Goal: Transaction & Acquisition: Purchase product/service

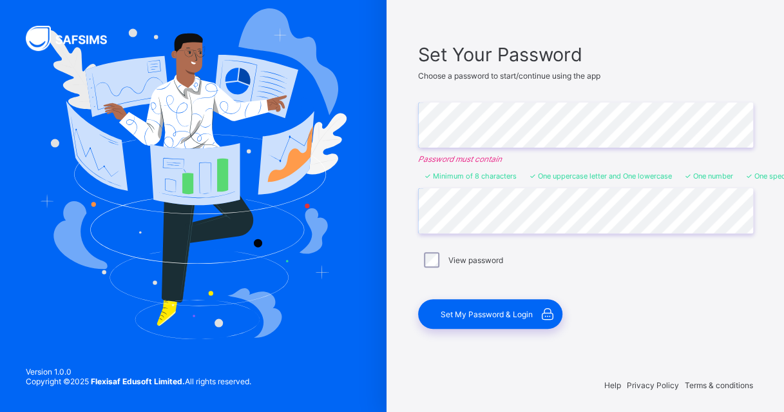
scroll to position [69, 0]
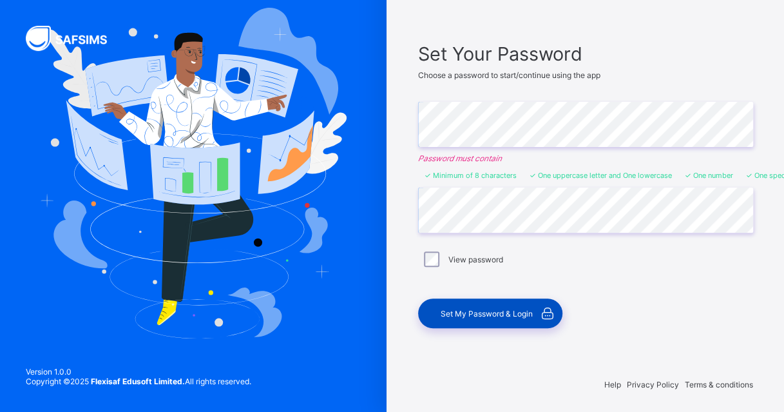
click at [473, 314] on span "Set My Password & Login" at bounding box center [487, 314] width 92 height 10
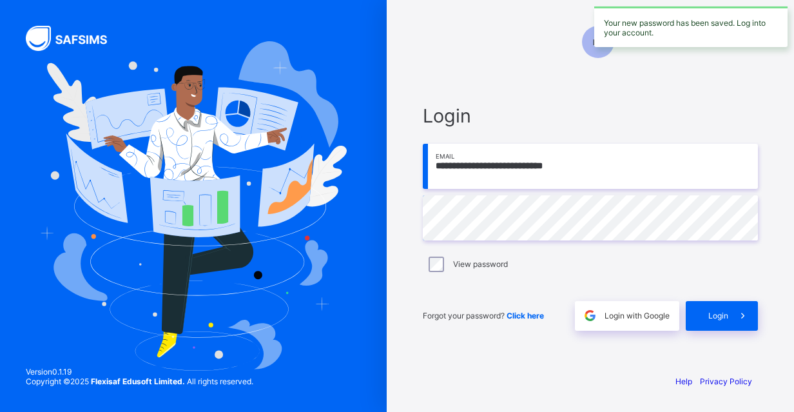
click at [547, 169] on input "**********" at bounding box center [590, 166] width 335 height 45
click at [509, 164] on input "**********" at bounding box center [590, 166] width 335 height 45
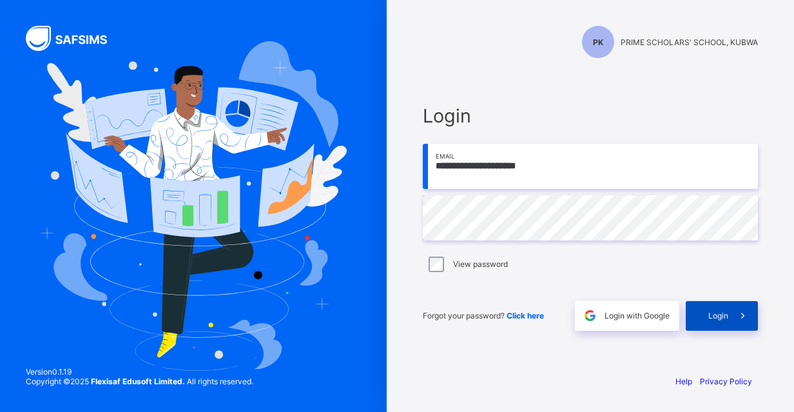
type input "**********"
click at [710, 316] on span "Login" at bounding box center [718, 316] width 20 height 10
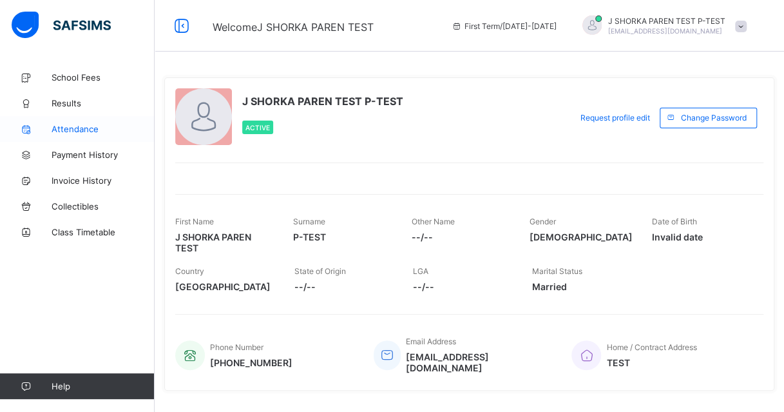
click at [78, 126] on span "Attendance" at bounding box center [103, 129] width 103 height 10
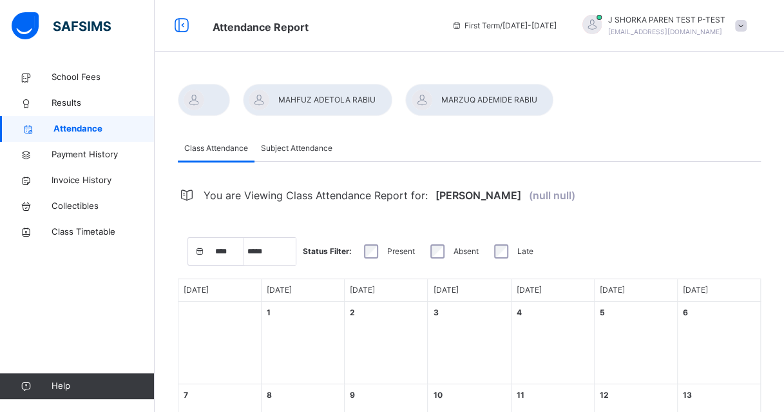
click at [302, 147] on span "Subject Attendance" at bounding box center [297, 148] width 72 height 12
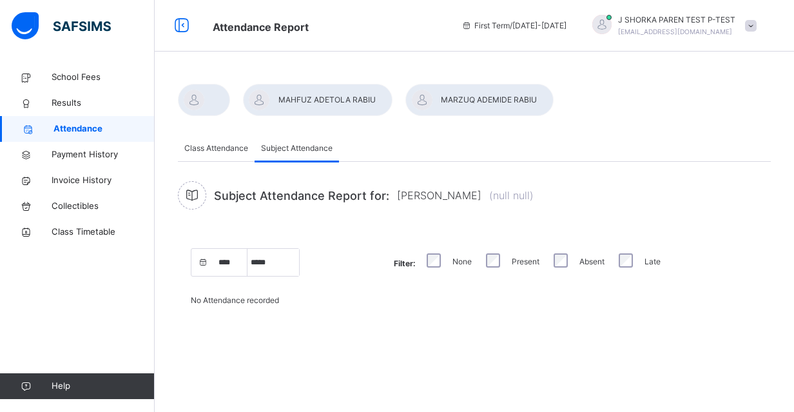
select select "****"
select select "*"
select select "****"
select select "*"
click at [205, 147] on span "Class Attendance" at bounding box center [216, 148] width 64 height 12
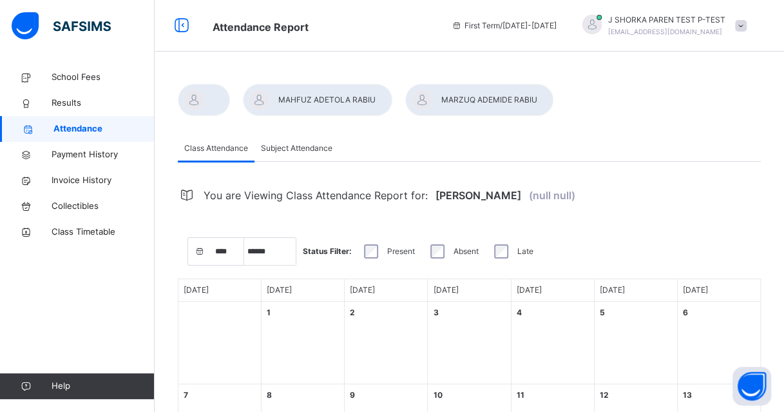
click at [208, 101] on div at bounding box center [204, 100] width 52 height 32
click at [323, 105] on div at bounding box center [317, 100] width 149 height 32
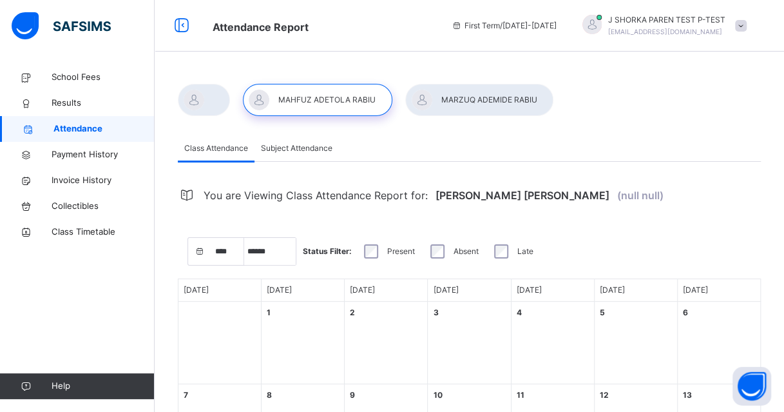
click at [323, 112] on div at bounding box center [317, 100] width 149 height 32
click at [71, 78] on span "School Fees" at bounding box center [103, 77] width 103 height 13
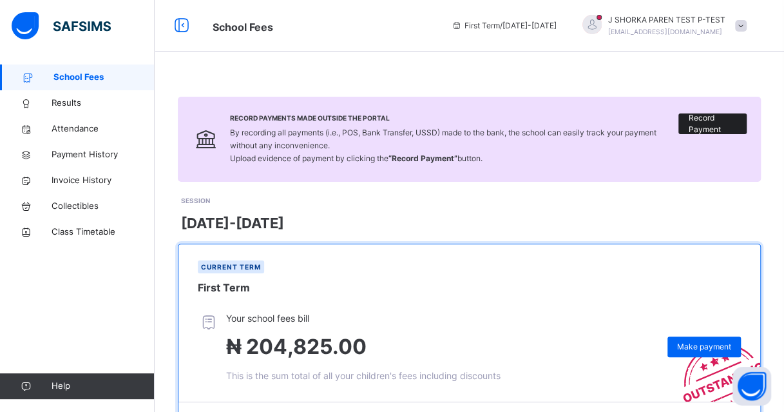
click at [709, 130] on span "Record Payment" at bounding box center [712, 123] width 49 height 23
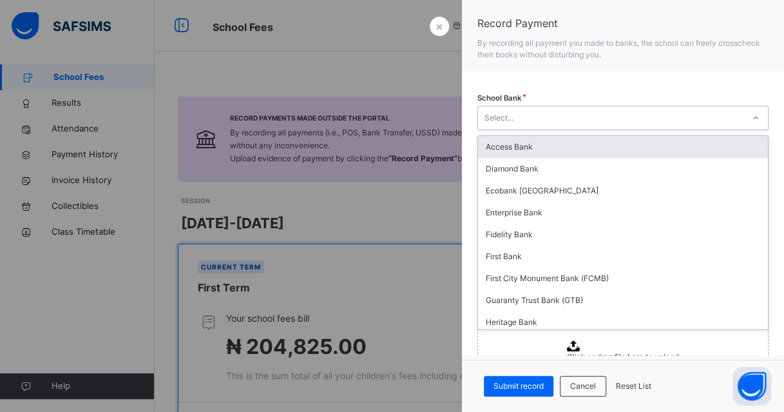
click at [745, 118] on div at bounding box center [756, 118] width 22 height 21
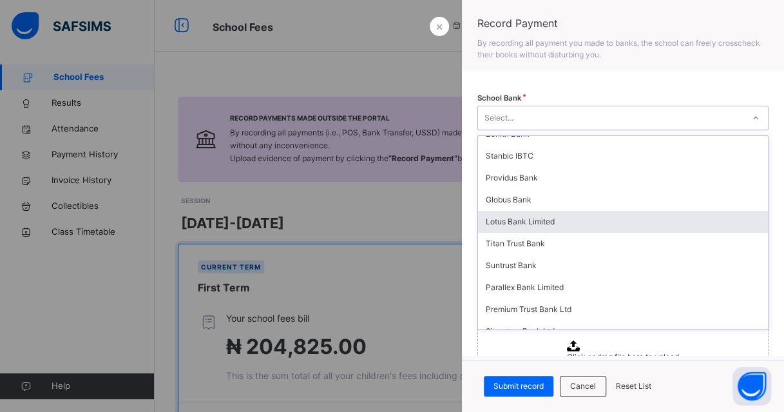
scroll to position [530, 0]
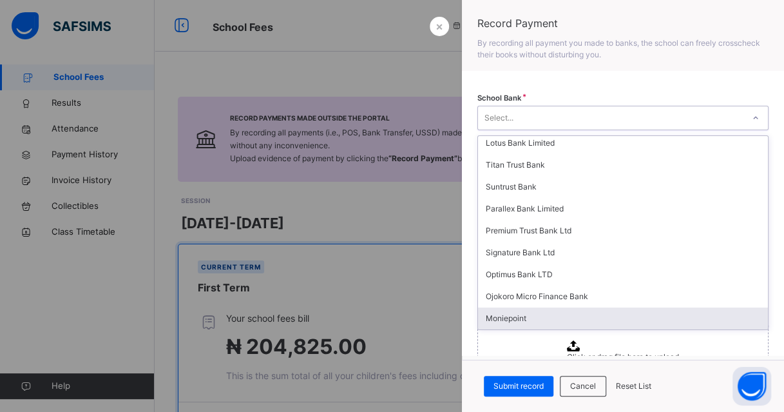
click at [543, 315] on div "Moniepoint" at bounding box center [623, 318] width 290 height 22
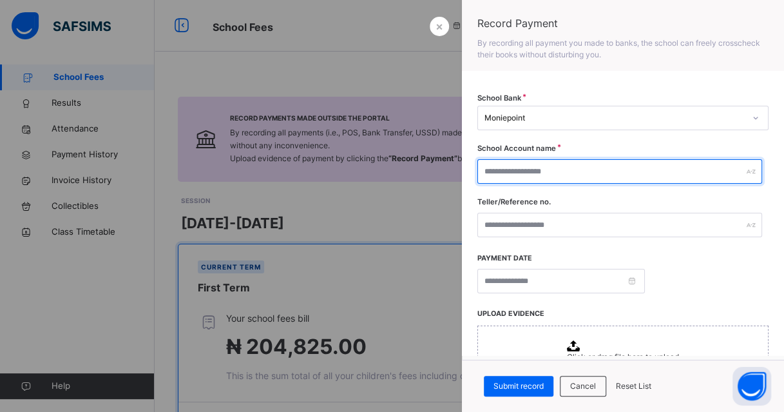
click at [644, 175] on input "text" at bounding box center [619, 171] width 285 height 24
type input "**********"
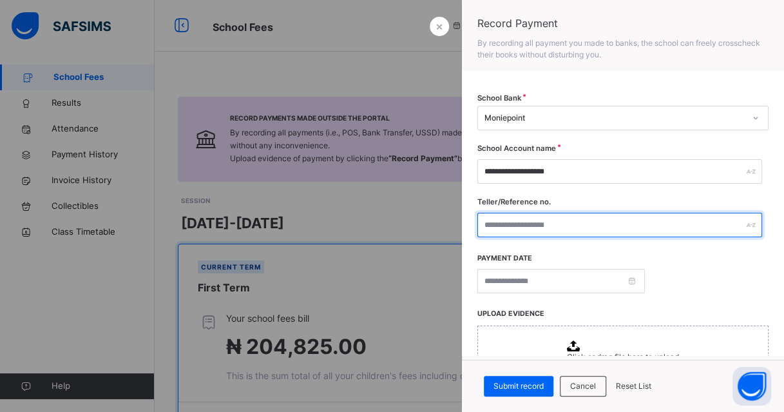
click at [568, 235] on input "text" at bounding box center [619, 225] width 285 height 24
type input "****"
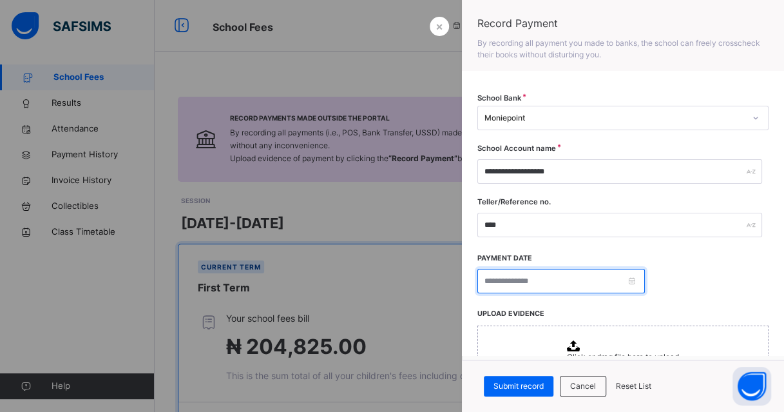
click at [508, 275] on input at bounding box center [561, 281] width 168 height 24
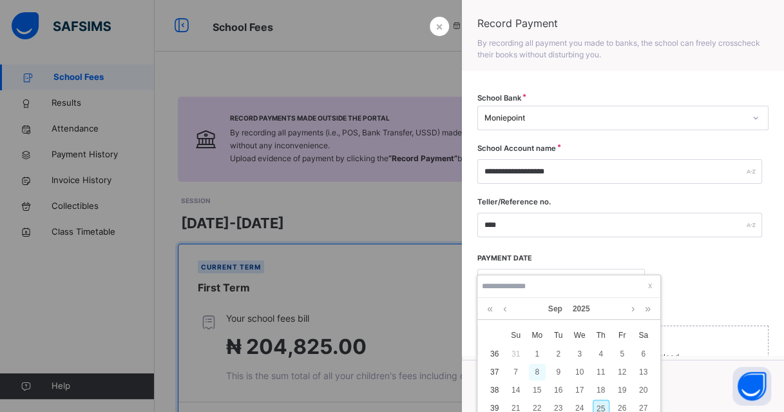
click at [540, 369] on div "8" at bounding box center [537, 371] width 17 height 17
type input "**********"
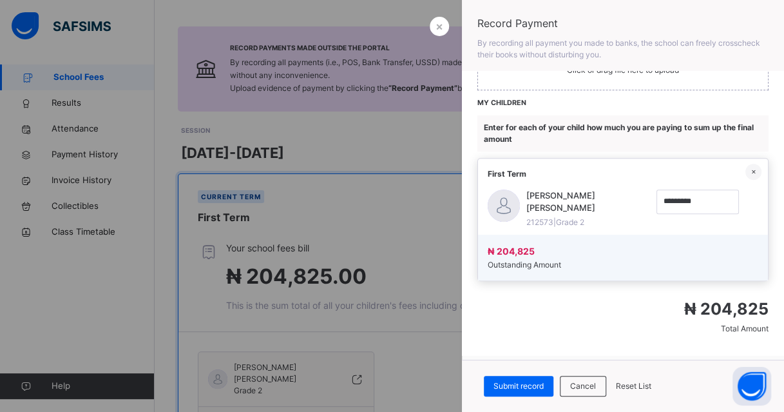
scroll to position [0, 0]
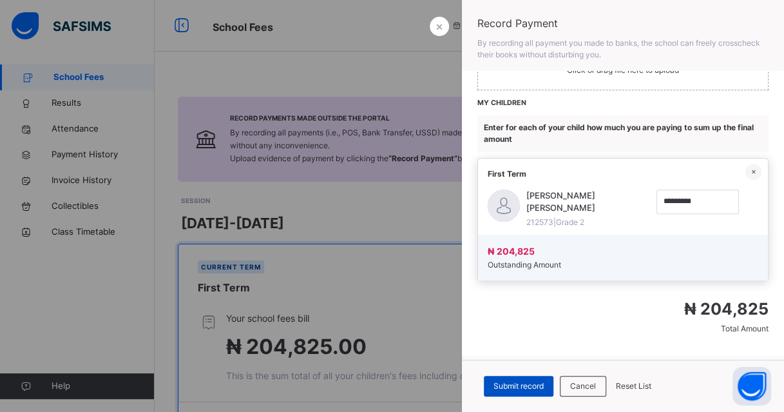
click at [524, 385] on span "Submit record" at bounding box center [519, 386] width 50 height 12
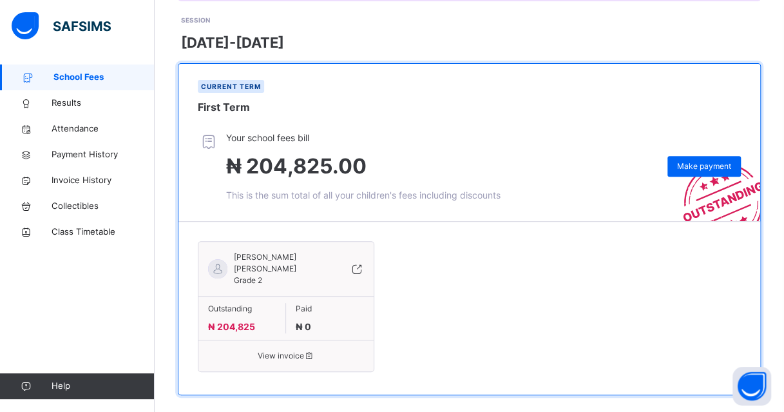
scroll to position [183, 0]
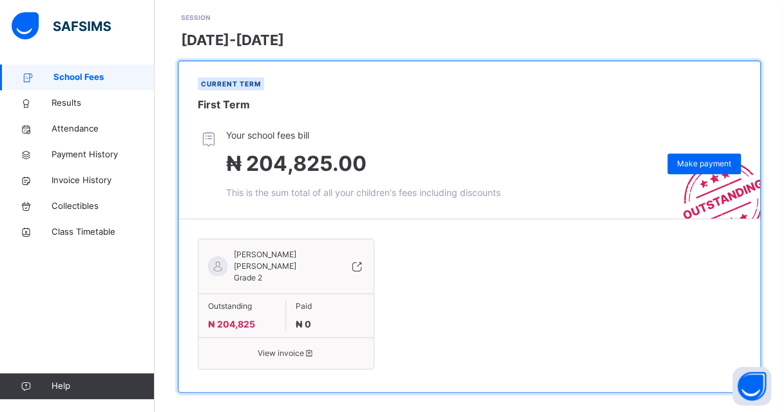
click at [291, 347] on span "View invoice" at bounding box center [286, 353] width 156 height 12
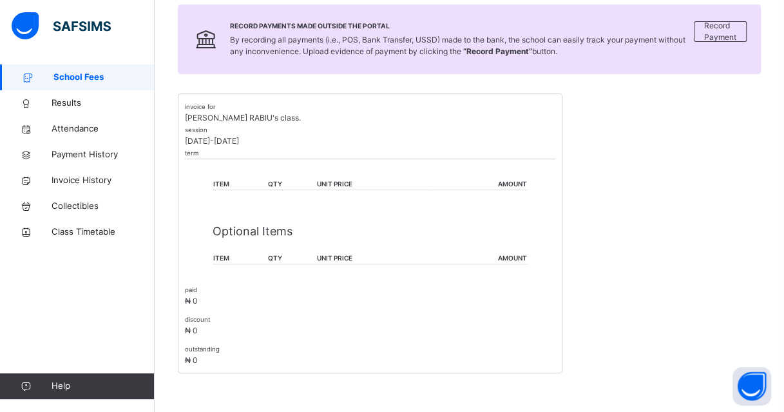
scroll to position [180, 0]
click at [235, 231] on p "Optional Items" at bounding box center [370, 232] width 314 height 17
click at [232, 181] on th "item" at bounding box center [240, 186] width 55 height 12
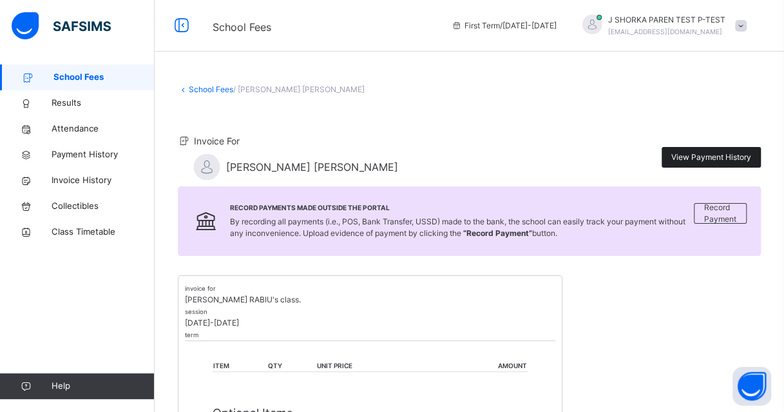
click at [692, 157] on span "View Payment History" at bounding box center [711, 157] width 80 height 12
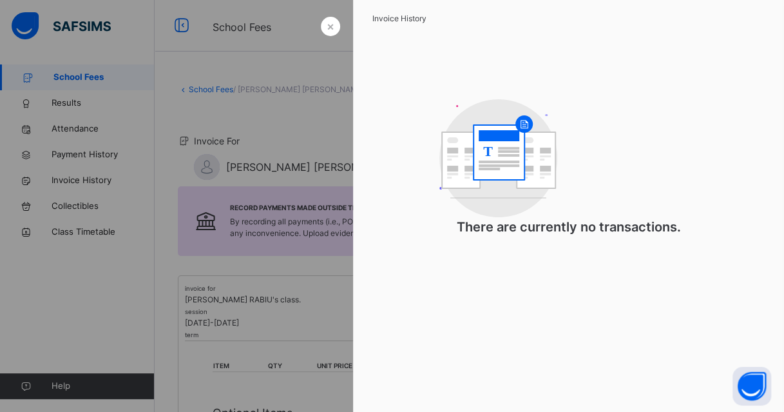
click at [302, 145] on div at bounding box center [392, 206] width 784 height 412
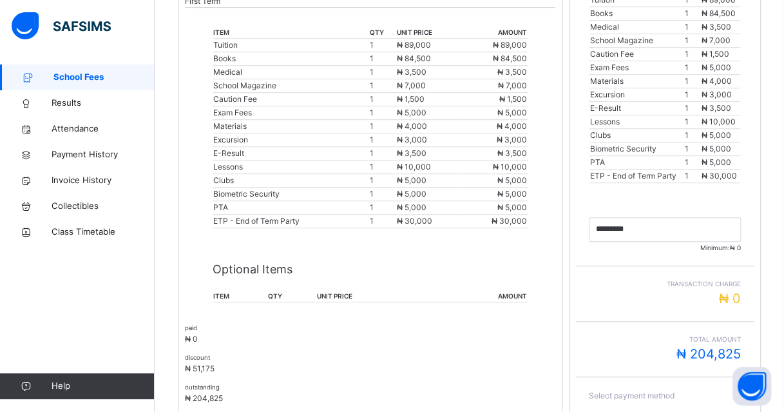
scroll to position [374, 0]
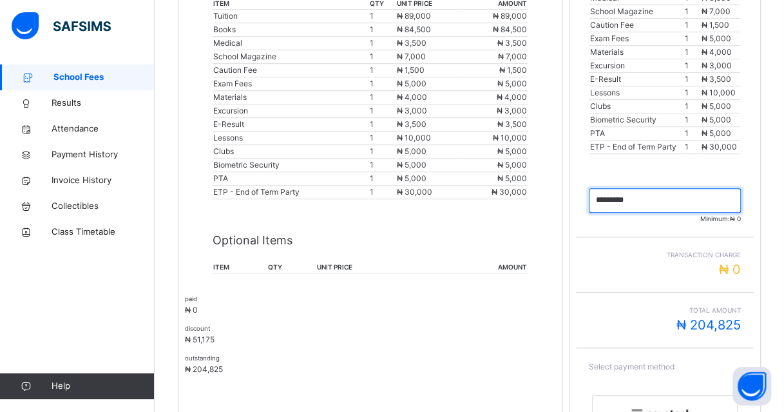
click at [644, 193] on input "currency" at bounding box center [665, 200] width 152 height 24
click at [595, 225] on div "Minimum: ₦ 0" at bounding box center [665, 205] width 178 height 64
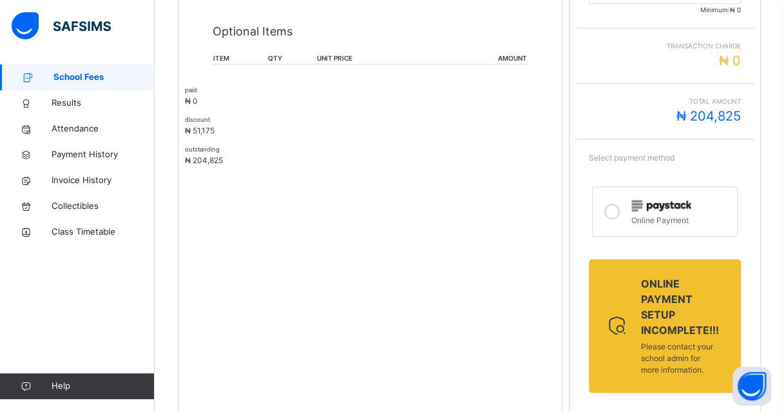
scroll to position [630, 0]
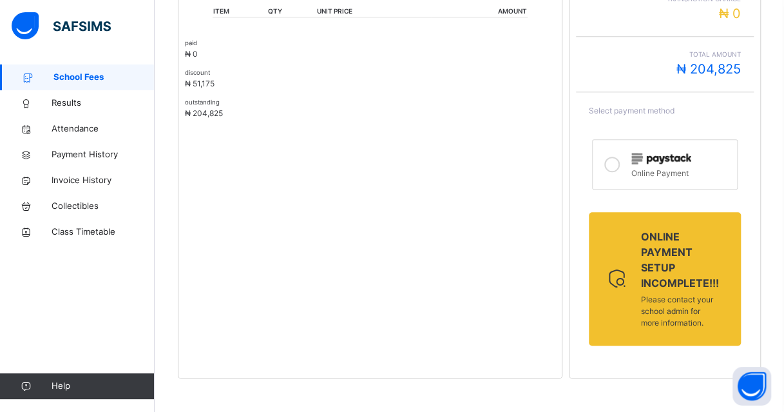
click at [683, 164] on div "Online Payment" at bounding box center [680, 171] width 99 height 15
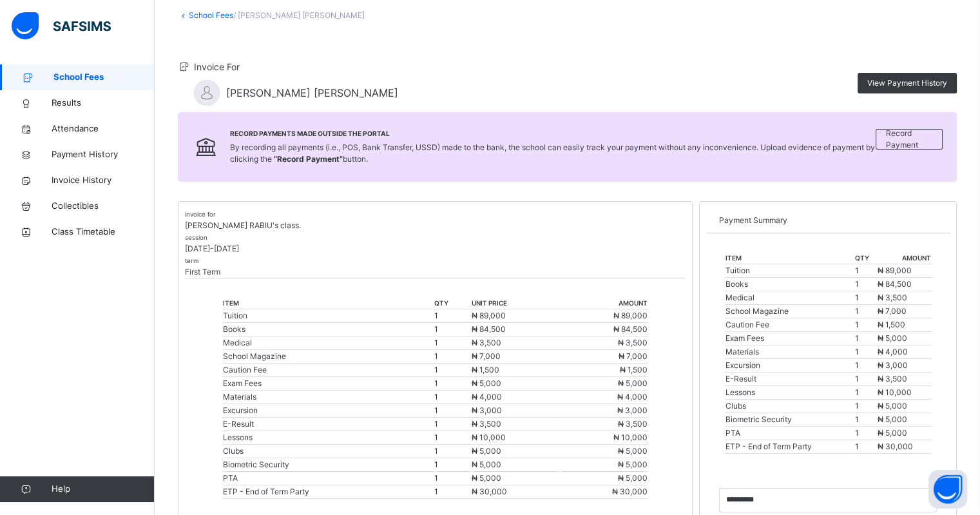
scroll to position [0, 0]
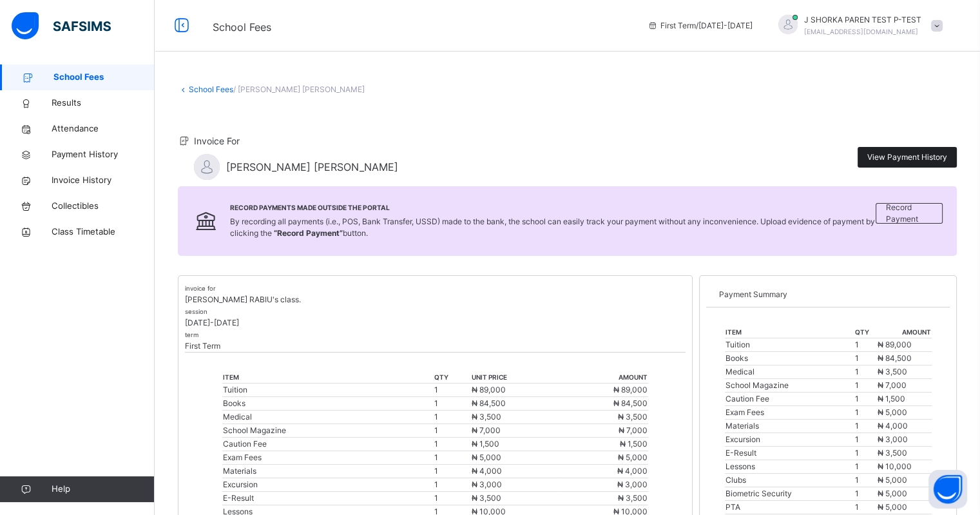
click at [784, 161] on span "View Payment History" at bounding box center [907, 157] width 80 height 12
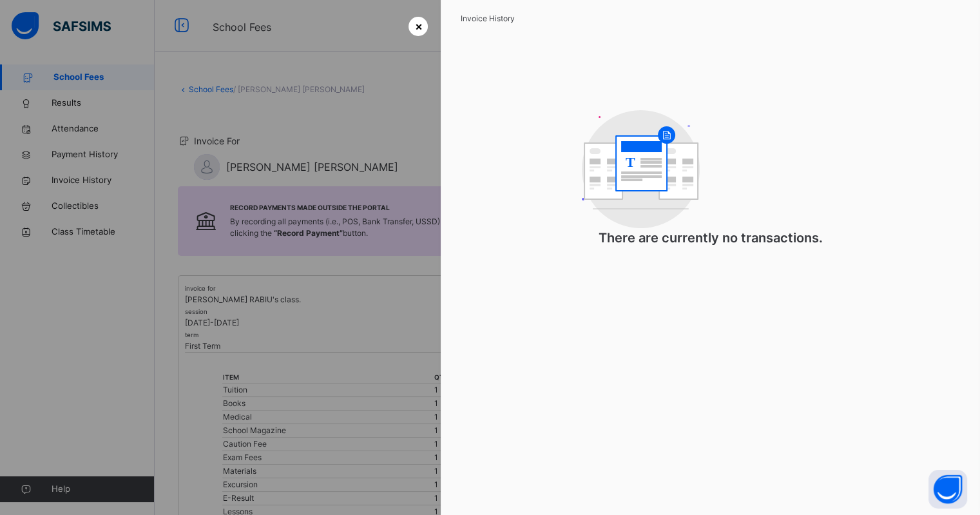
click at [414, 26] on span "×" at bounding box center [418, 25] width 8 height 17
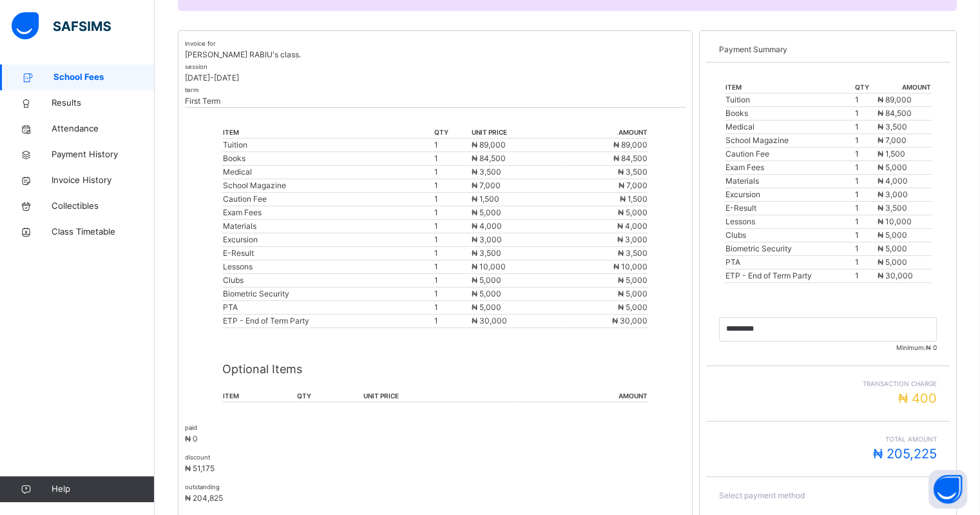
scroll to position [164, 0]
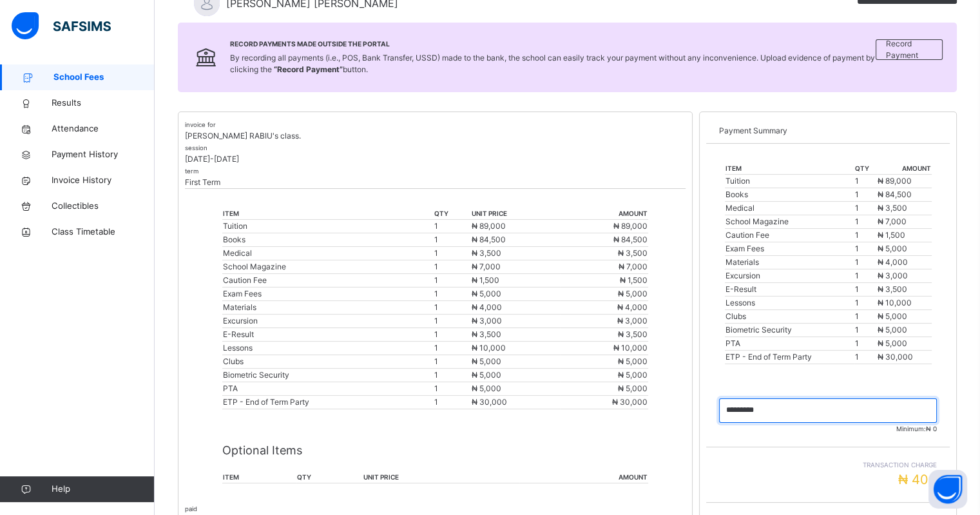
click at [784, 408] on input "currency" at bounding box center [828, 410] width 218 height 24
drag, startPoint x: 786, startPoint y: 408, endPoint x: 742, endPoint y: 405, distance: 44.5
click at [742, 405] on input "currency" at bounding box center [828, 410] width 218 height 24
click at [780, 401] on input "currency" at bounding box center [828, 410] width 218 height 24
type input "********"
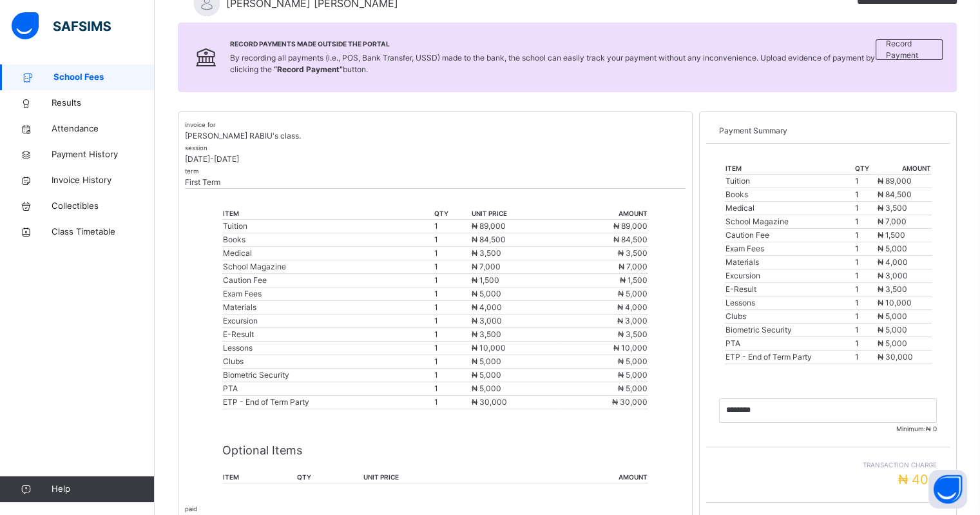
click at [784, 323] on td "₦ 5,000" at bounding box center [904, 330] width 54 height 14
click at [784, 311] on span "₦ 5,000" at bounding box center [893, 316] width 30 height 10
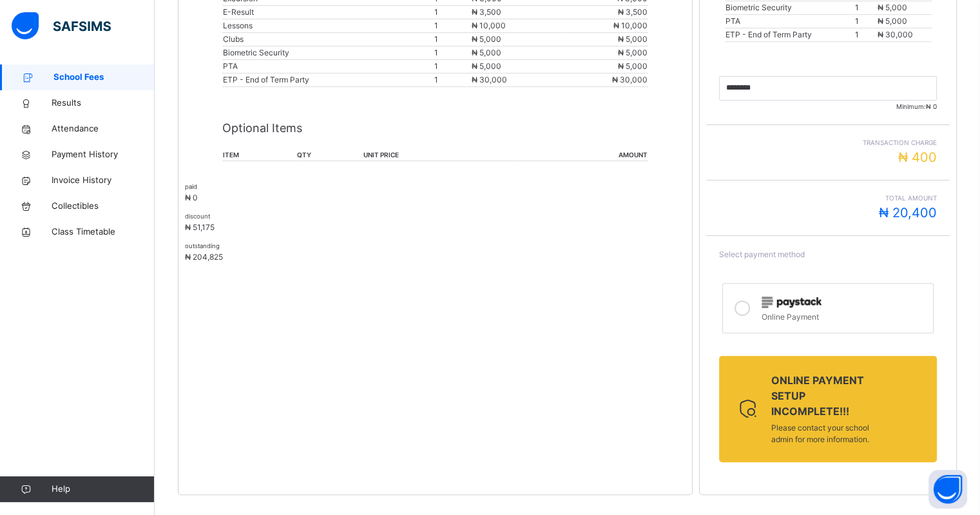
scroll to position [487, 0]
click at [545, 362] on div "invoice for MAHFUZ ADETOLA RABIU's class. session 2025-2026 term First Term ite…" at bounding box center [435, 142] width 515 height 706
click at [784, 411] on div "Online Payment setup incomplete!!! Please contact your school admin for more in…" at bounding box center [828, 408] width 218 height 106
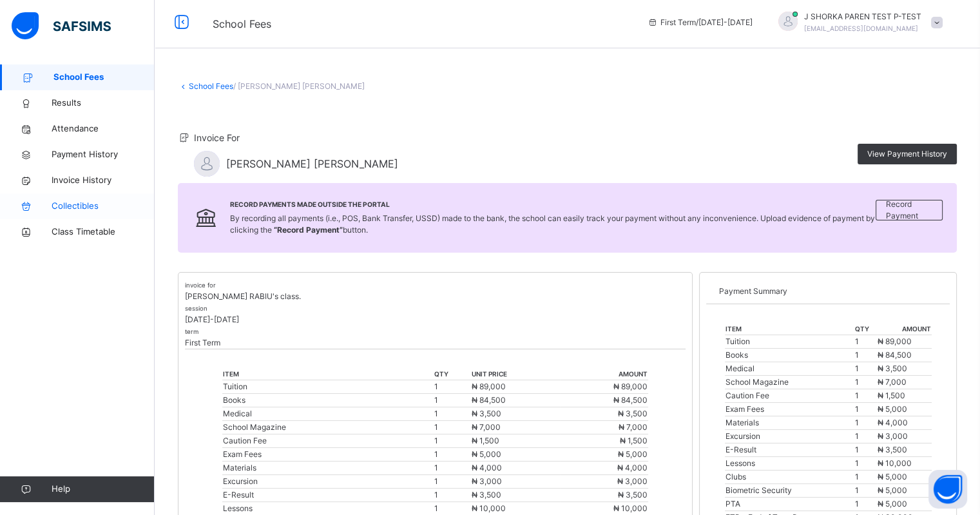
scroll to position [0, 0]
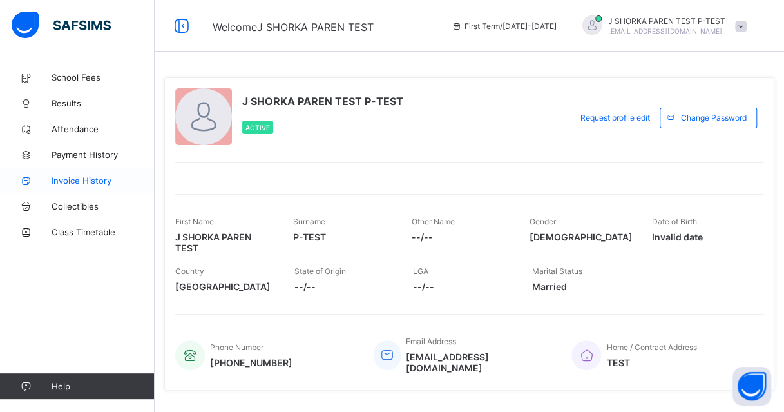
click at [84, 182] on span "Invoice History" at bounding box center [103, 180] width 103 height 10
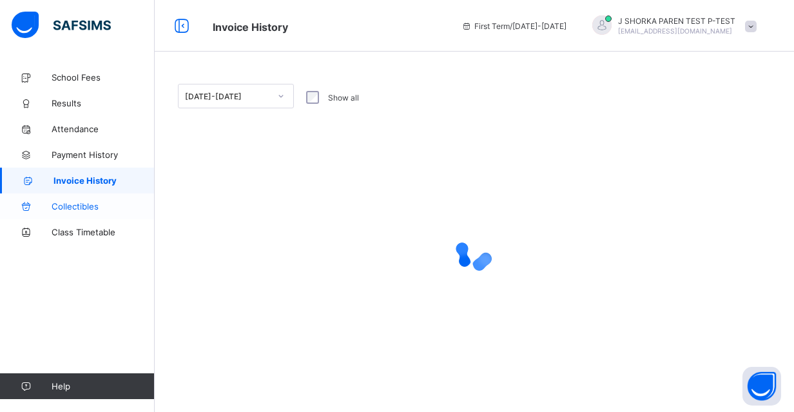
click at [66, 206] on span "Collectibles" at bounding box center [103, 206] width 103 height 10
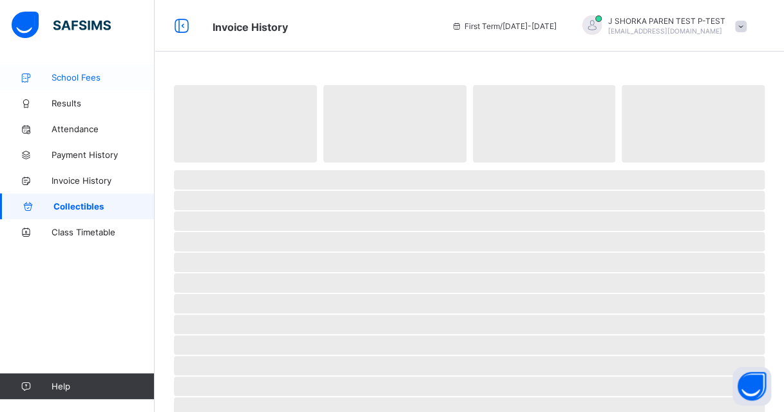
click at [81, 77] on span "School Fees" at bounding box center [103, 77] width 103 height 10
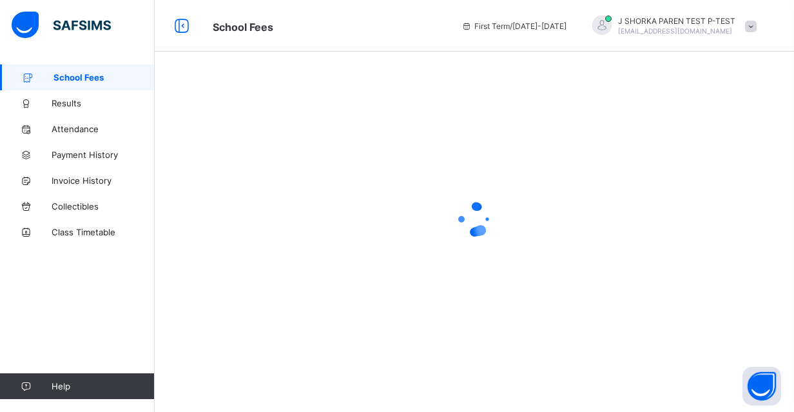
click at [747, 25] on span at bounding box center [751, 27] width 12 height 12
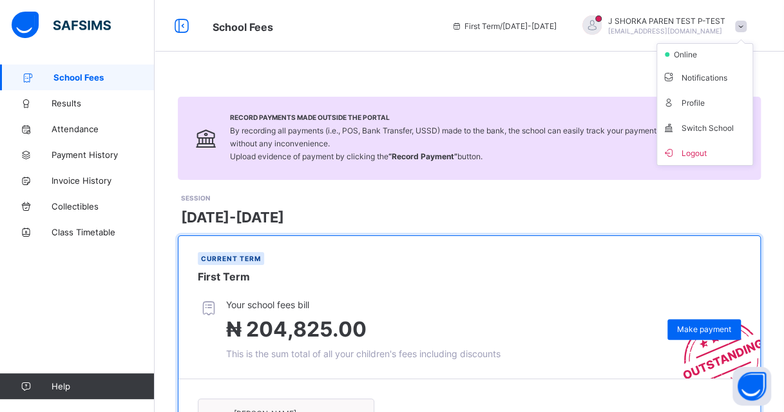
click at [365, 37] on div "School Fees First Term / 2025-2026 J SHORKA PAREN TEST P-TEST jshorka@thevoicef…" at bounding box center [392, 26] width 784 height 52
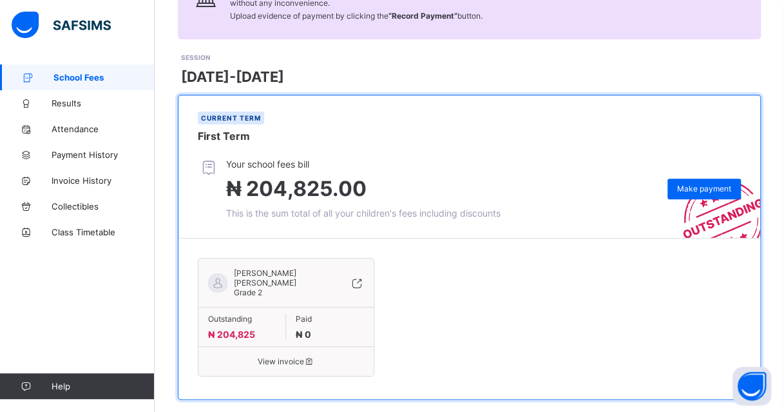
scroll to position [147, 0]
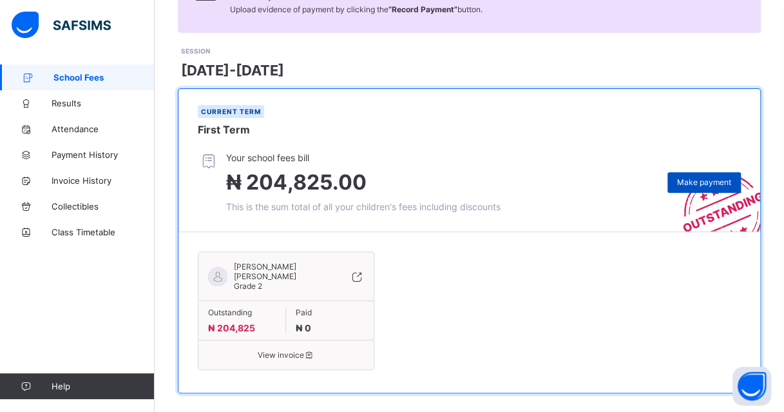
click at [708, 178] on span "Make payment" at bounding box center [704, 182] width 54 height 10
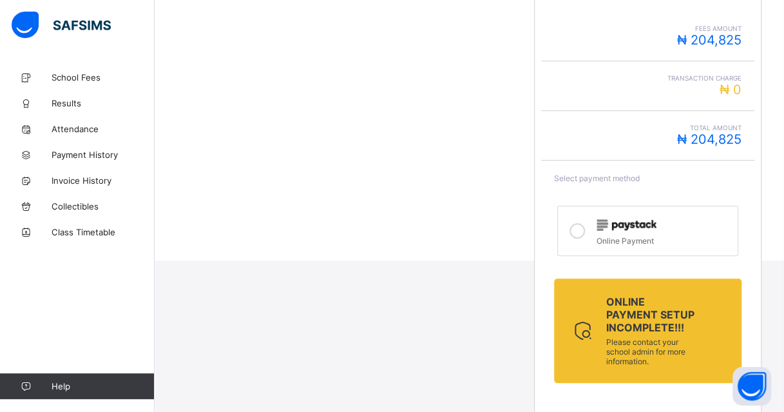
scroll to position [333, 0]
click at [585, 224] on icon at bounding box center [577, 229] width 15 height 15
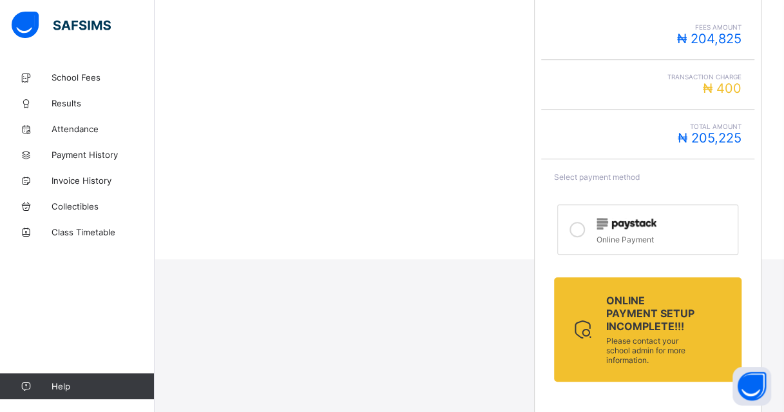
click at [638, 235] on div "Online Payment" at bounding box center [664, 237] width 135 height 13
click at [81, 229] on span "Class Timetable" at bounding box center [103, 232] width 103 height 10
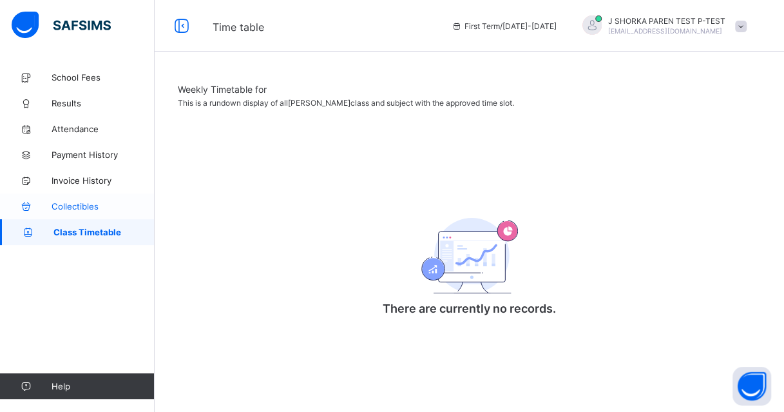
click at [86, 205] on span "Collectibles" at bounding box center [103, 206] width 103 height 10
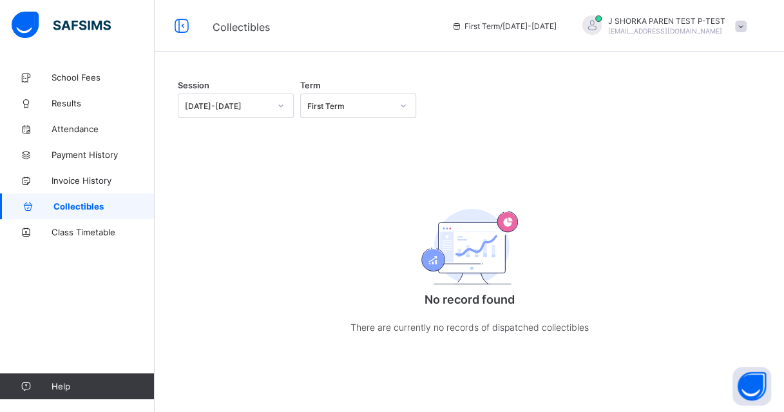
scroll to position [59, 0]
click at [73, 178] on span "Invoice History" at bounding box center [103, 180] width 103 height 10
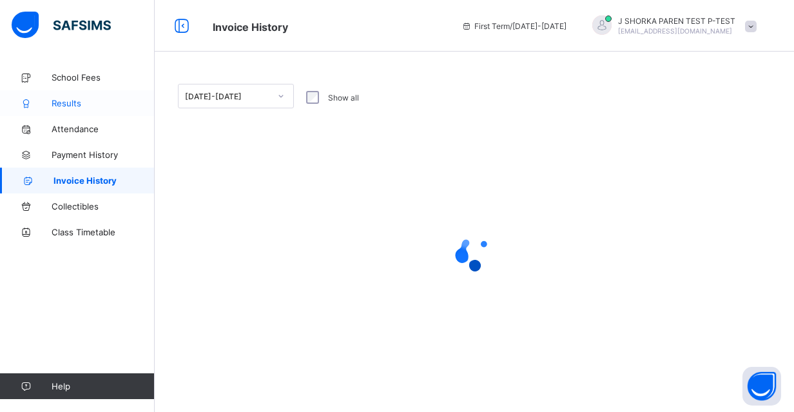
click at [66, 101] on span "Results" at bounding box center [103, 103] width 103 height 10
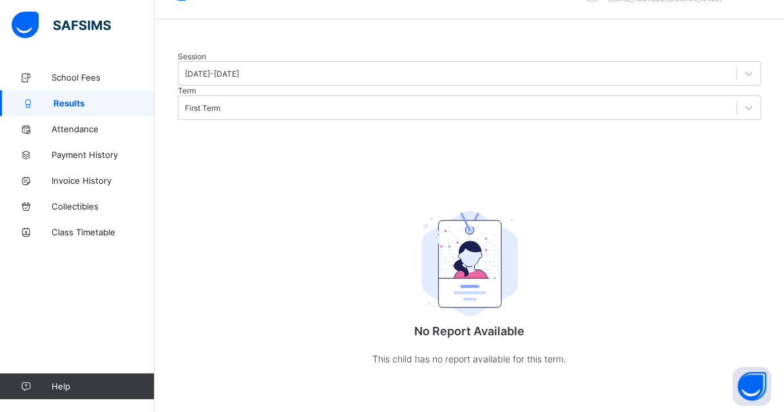
scroll to position [37, 0]
click at [343, 52] on div at bounding box center [469, 52] width 583 height 0
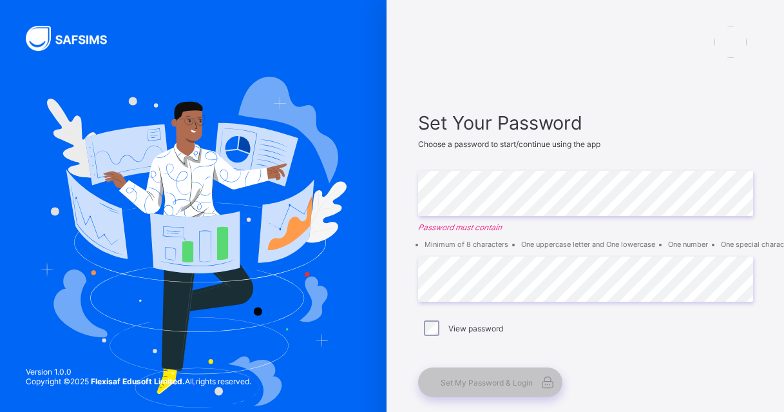
scroll to position [64, 0]
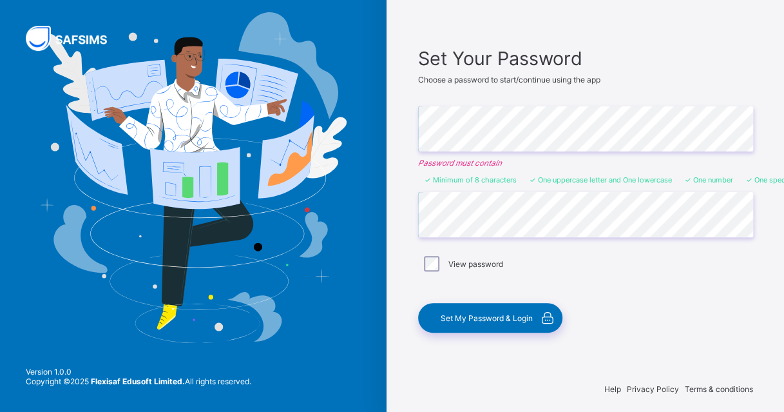
click at [435, 251] on div "View password" at bounding box center [585, 263] width 335 height 27
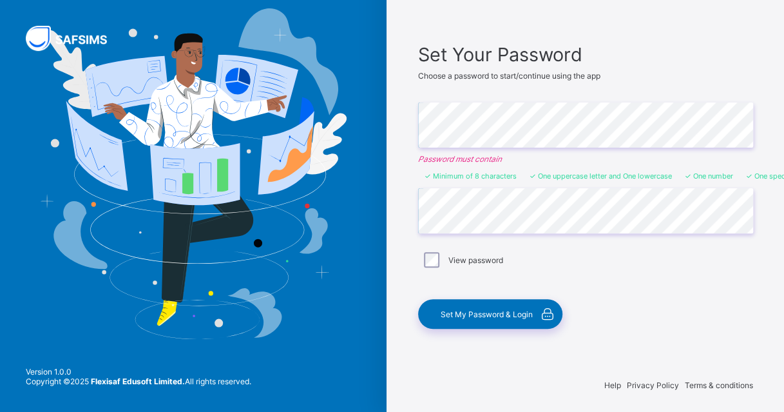
scroll to position [69, 0]
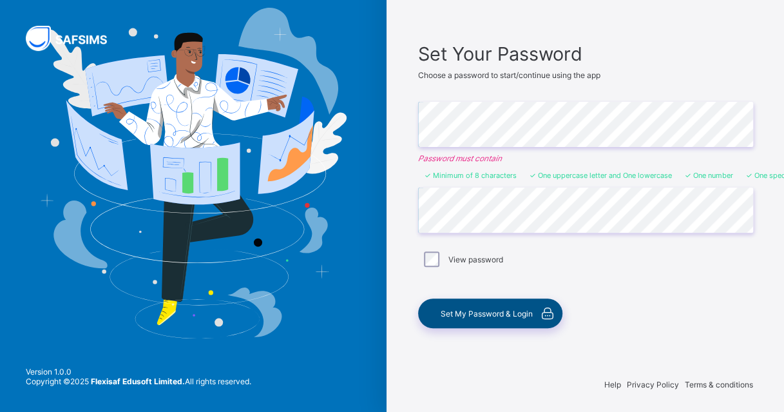
click at [511, 309] on span "Set My Password & Login" at bounding box center [487, 314] width 92 height 10
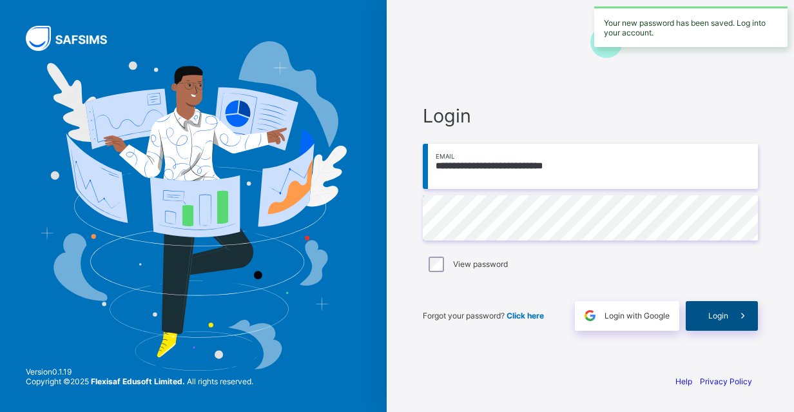
click at [727, 316] on span "Login" at bounding box center [718, 316] width 20 height 10
drag, startPoint x: 518, startPoint y: 159, endPoint x: 557, endPoint y: 183, distance: 45.8
click at [519, 159] on input "**********" at bounding box center [590, 166] width 335 height 45
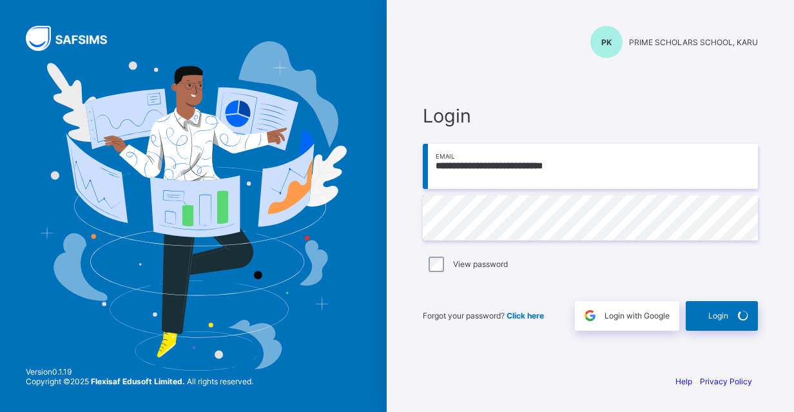
type input "**********"
click at [726, 314] on span "Login" at bounding box center [718, 316] width 20 height 10
click at [728, 313] on div "Login" at bounding box center [722, 316] width 72 height 30
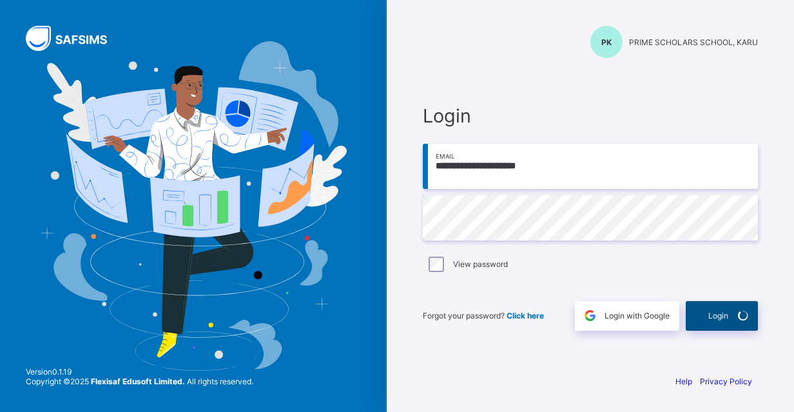
click at [728, 313] on div "Login" at bounding box center [722, 316] width 72 height 30
click at [724, 309] on div "Login" at bounding box center [722, 316] width 72 height 30
click at [746, 312] on icon at bounding box center [743, 315] width 14 height 12
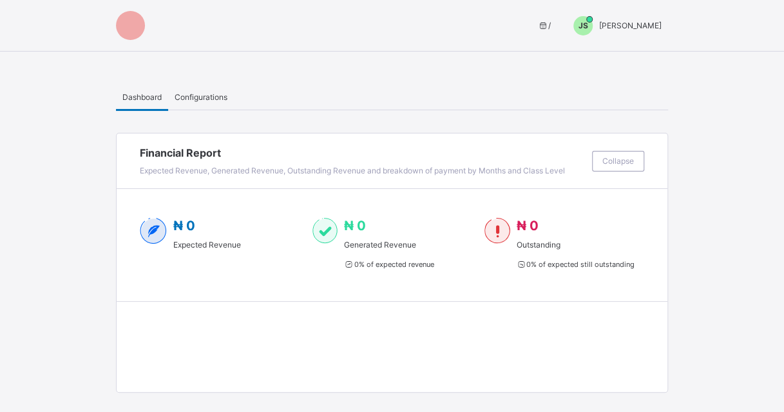
click at [657, 28] on span "Joel Shoka" at bounding box center [630, 26] width 63 height 10
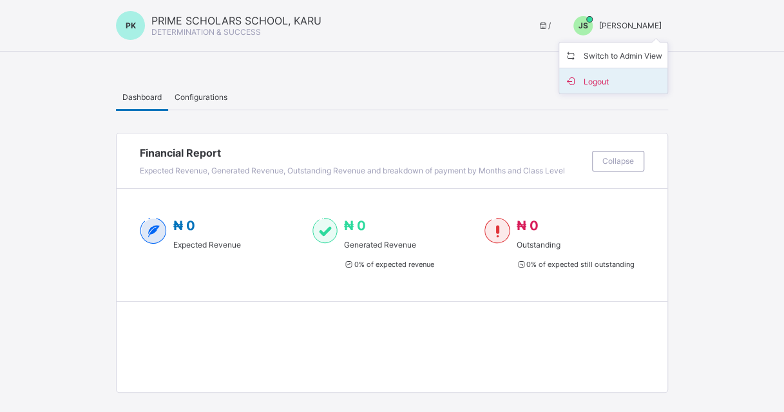
click at [620, 75] on span "Logout" at bounding box center [613, 80] width 98 height 15
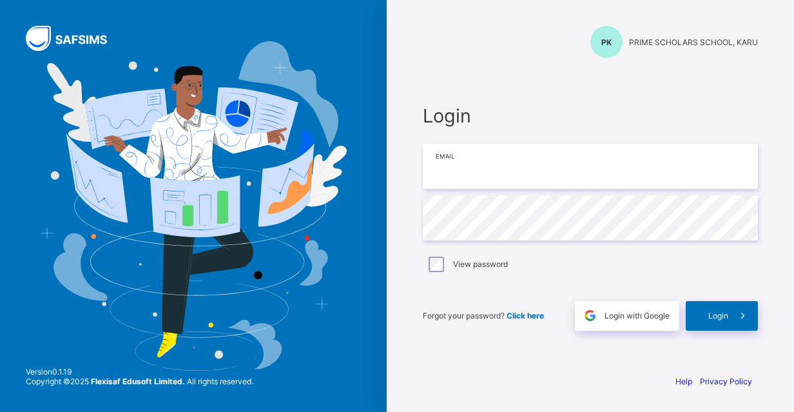
type input "**********"
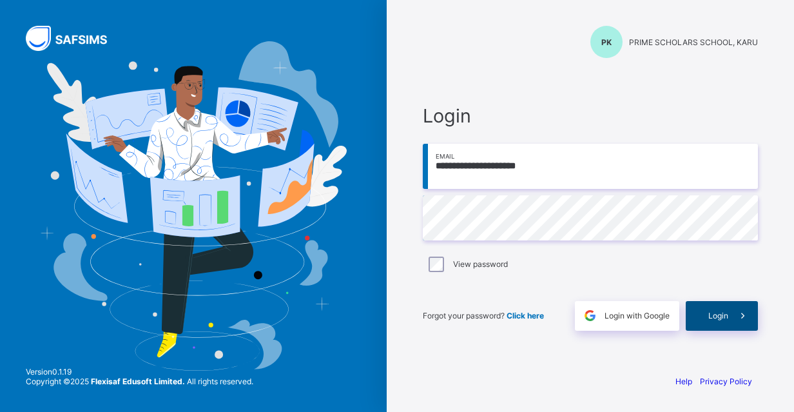
click at [715, 312] on span "Login" at bounding box center [718, 316] width 20 height 10
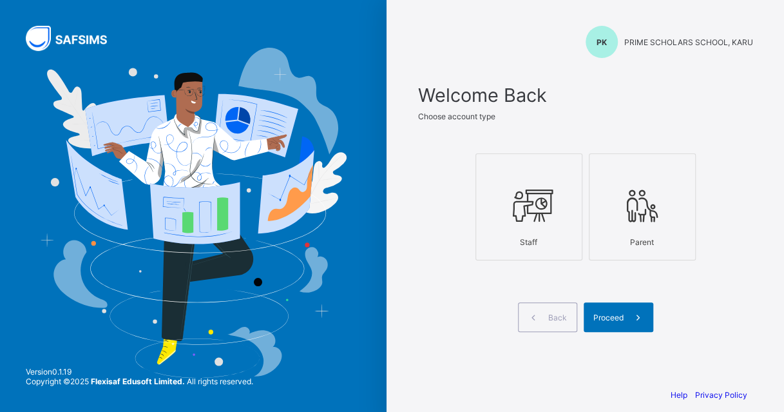
click at [661, 216] on icon at bounding box center [642, 205] width 45 height 39
click at [631, 314] on span at bounding box center [639, 317] width 30 height 30
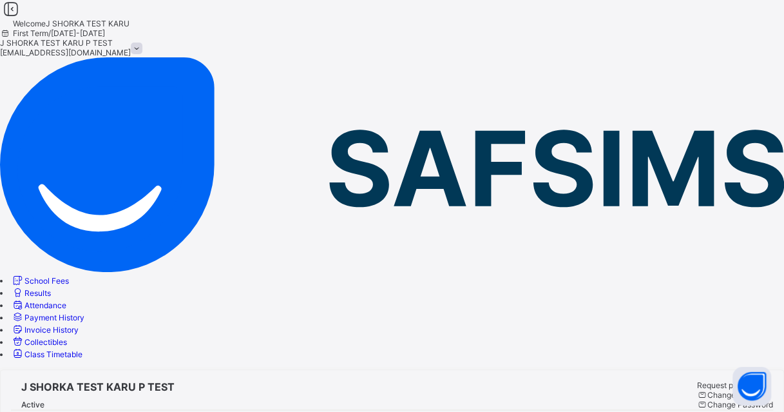
click at [69, 276] on span "School Fees" at bounding box center [46, 281] width 44 height 10
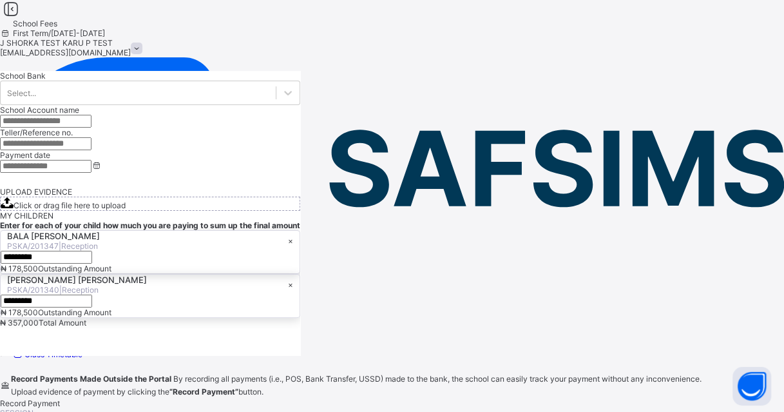
click at [60, 398] on span "Record Payment" at bounding box center [30, 403] width 60 height 10
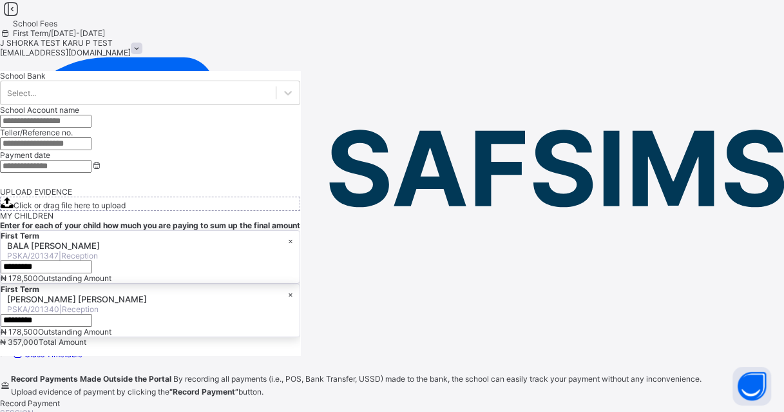
scroll to position [316, 0]
click at [293, 236] on div "×" at bounding box center [290, 241] width 5 height 10
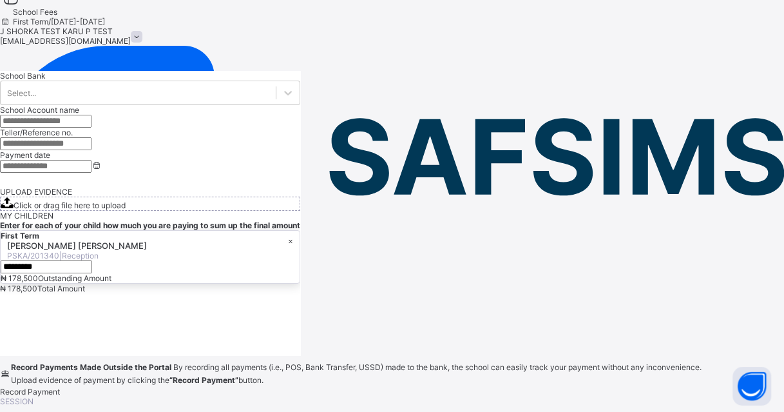
scroll to position [0, 0]
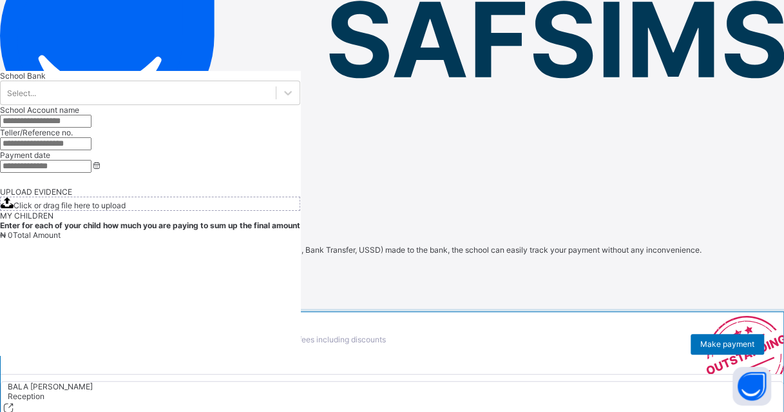
scroll to position [147, 0]
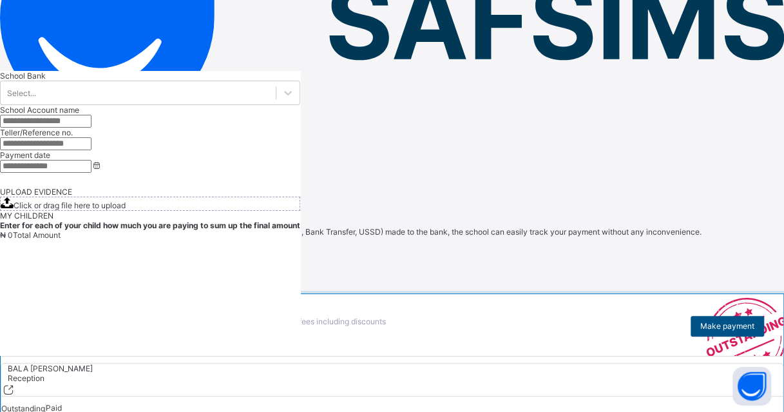
click at [700, 321] on span "Make payment" at bounding box center [727, 326] width 54 height 10
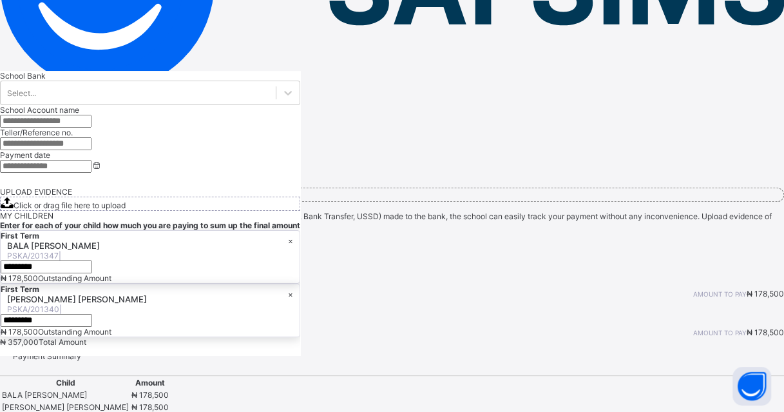
scroll to position [343, 0]
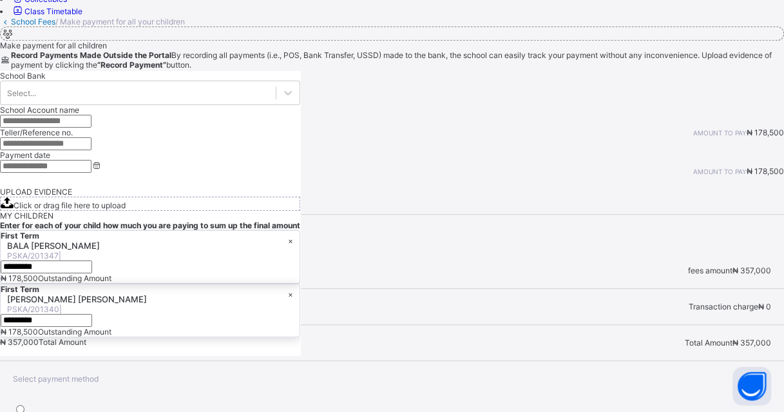
click at [24, 411] on icon at bounding box center [18, 420] width 11 height 10
click at [491, 176] on div "BALA ATIKU ABUBAKAR PSKA/201347 null null First Term - 2025/2026 Session × amou…" at bounding box center [392, 137] width 784 height 77
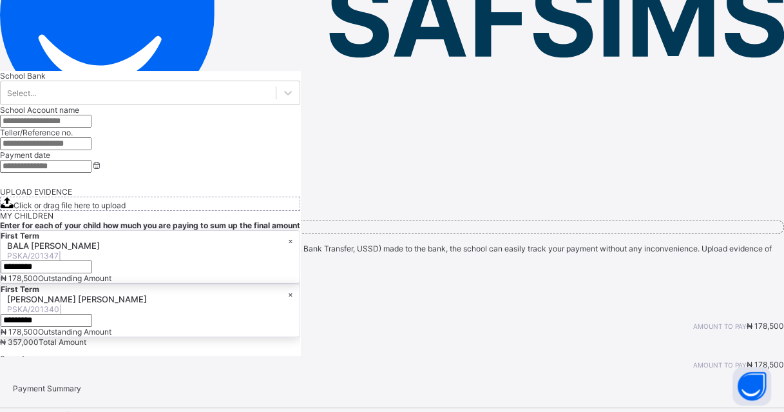
click at [51, 139] on span "Results" at bounding box center [37, 144] width 26 height 10
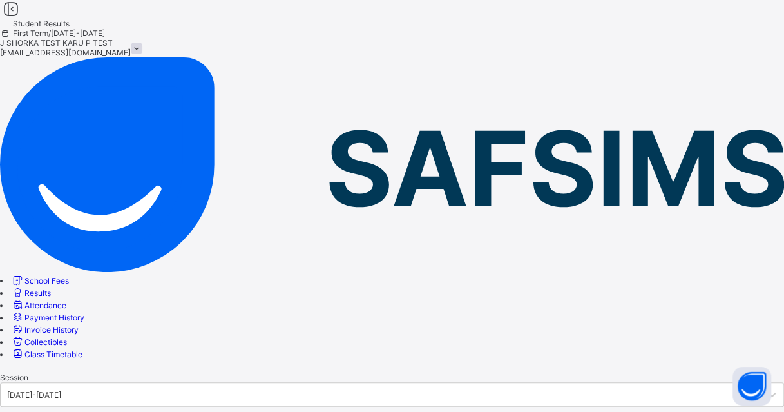
click at [268, 372] on div at bounding box center [392, 372] width 784 height 0
click at [760, 383] on div at bounding box center [772, 394] width 24 height 23
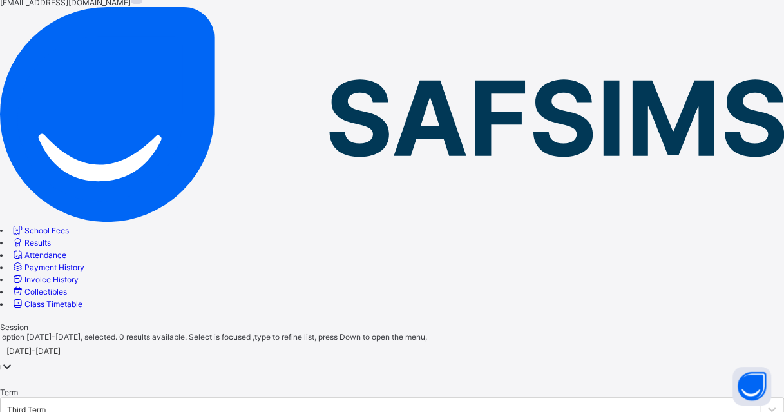
scroll to position [102, 0]
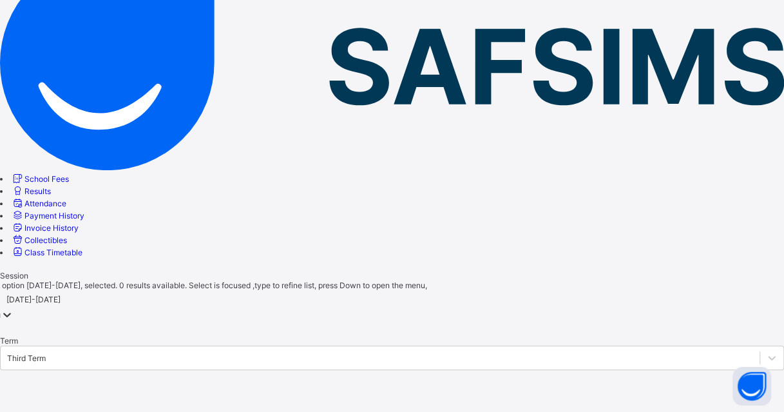
click at [66, 198] on span "Attendance" at bounding box center [45, 203] width 42 height 10
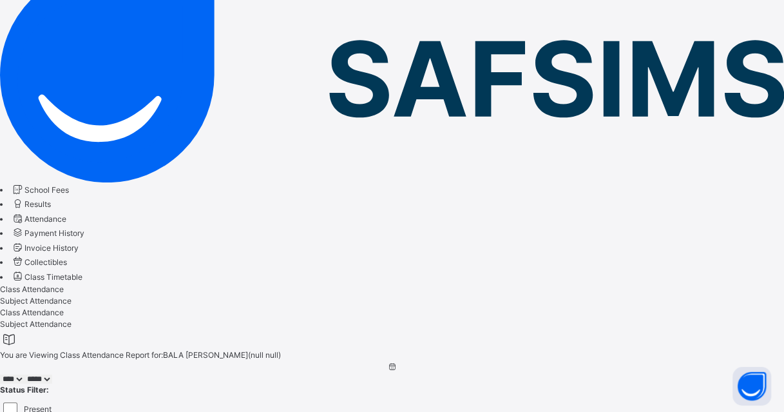
click at [24, 374] on select "****" at bounding box center [12, 378] width 24 height 9
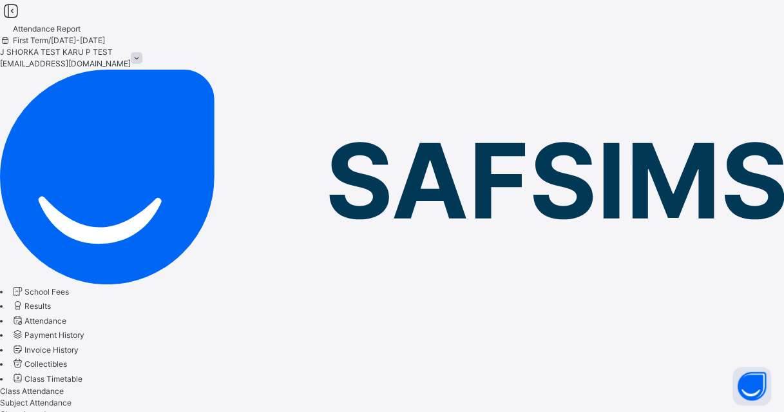
click at [73, 330] on span "Payment History" at bounding box center [54, 335] width 60 height 10
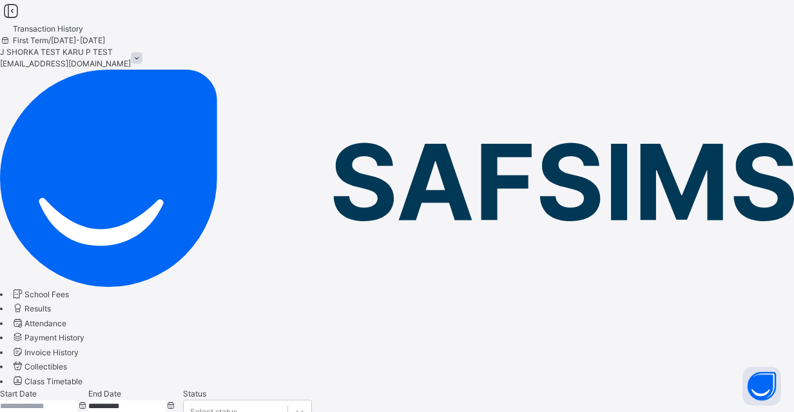
click at [51, 304] on span "Results" at bounding box center [37, 309] width 26 height 10
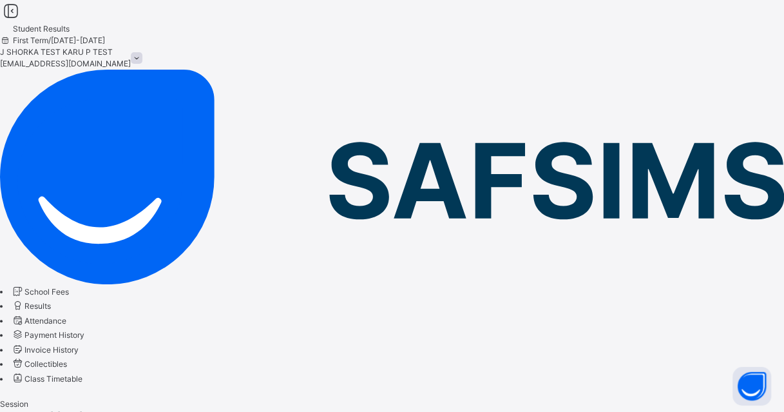
click at [69, 287] on span "School Fees" at bounding box center [46, 292] width 44 height 10
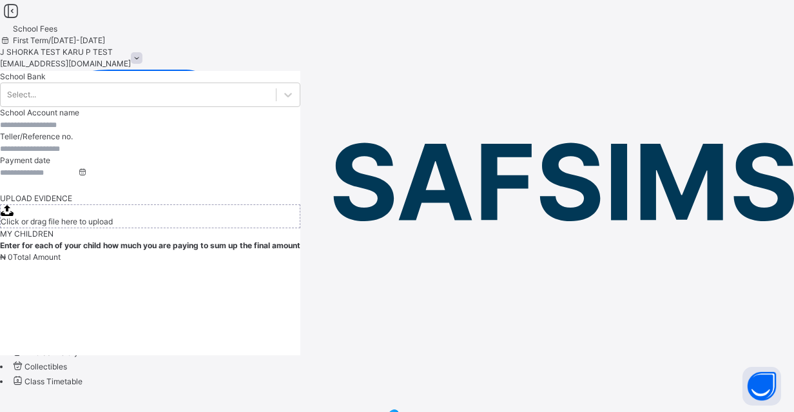
click at [82, 376] on span "Class Timetable" at bounding box center [53, 381] width 58 height 10
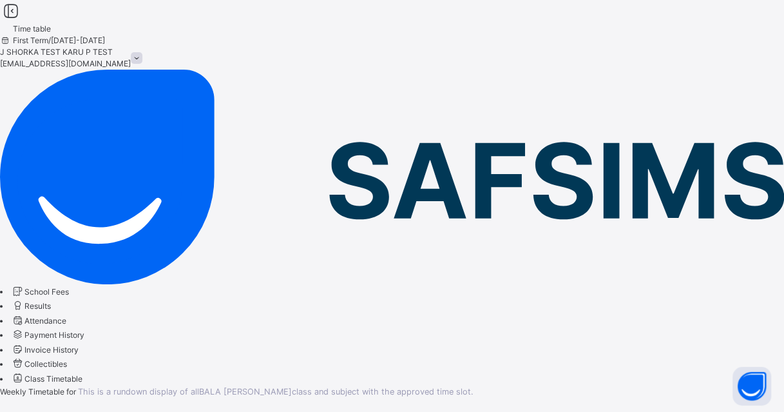
click at [82, 374] on span "Class Timetable" at bounding box center [53, 379] width 58 height 10
click at [266, 385] on div at bounding box center [392, 385] width 784 height 0
click at [275, 385] on div at bounding box center [392, 385] width 784 height 0
click at [378, 385] on div at bounding box center [392, 385] width 784 height 0
click at [258, 385] on div at bounding box center [392, 385] width 784 height 0
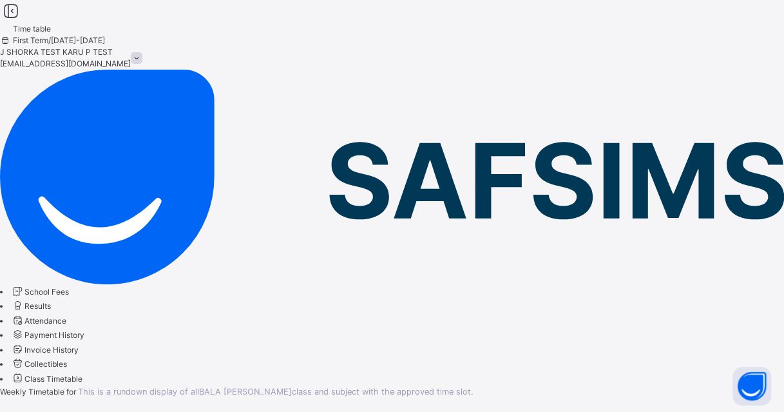
click at [69, 287] on span "School Fees" at bounding box center [46, 292] width 44 height 10
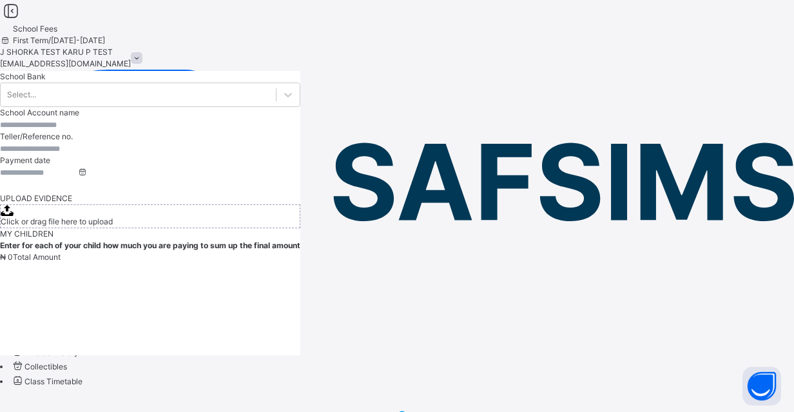
click at [66, 318] on span "Attendance" at bounding box center [45, 323] width 42 height 10
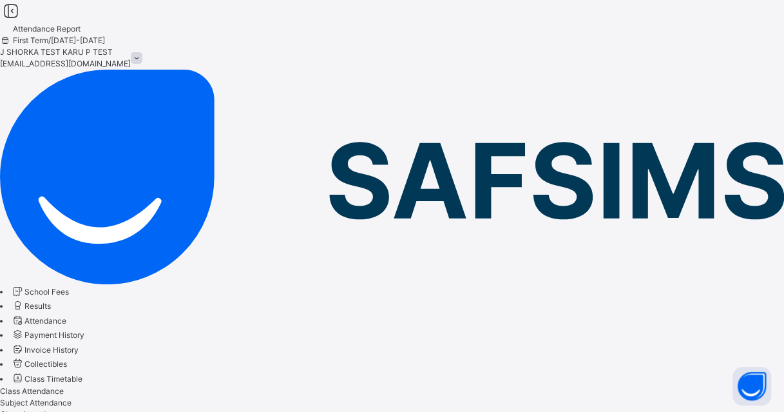
click at [84, 330] on span "Payment History" at bounding box center [54, 335] width 60 height 10
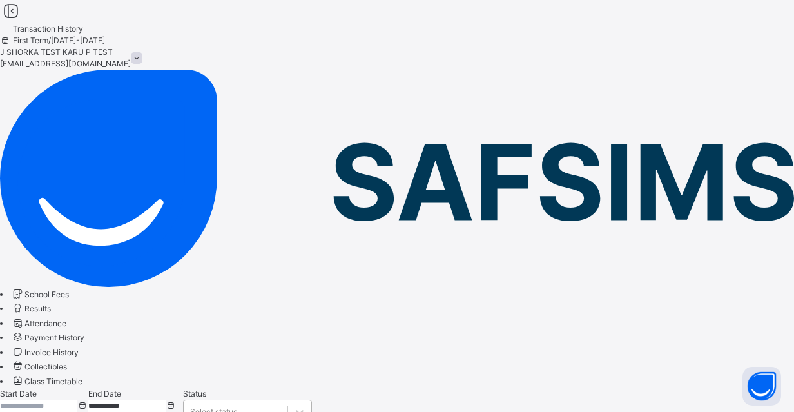
click at [287, 402] on div "Select status" at bounding box center [236, 412] width 104 height 20
click at [75, 347] on span "Invoice History" at bounding box center [51, 352] width 54 height 10
